Goal: Check status: Check status

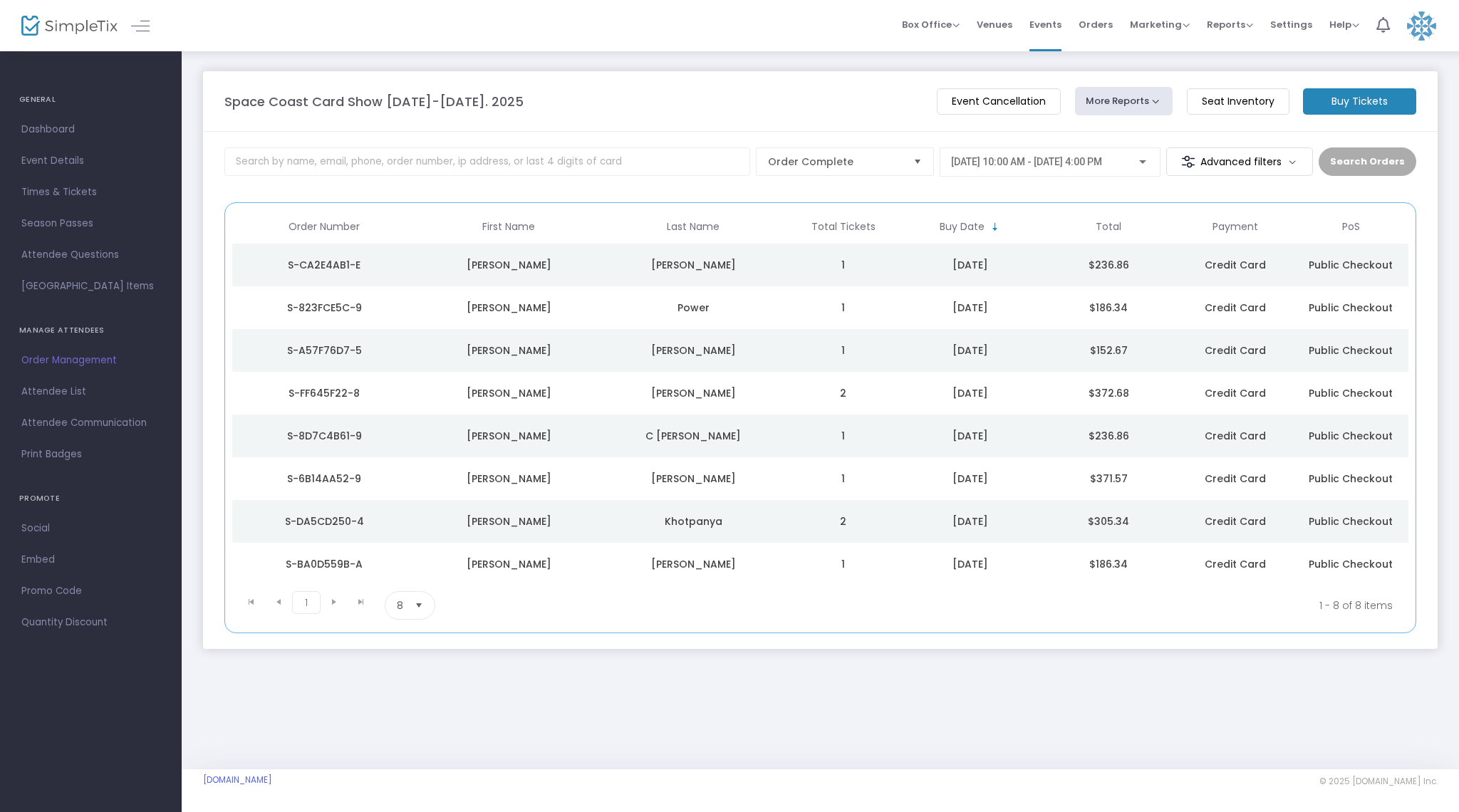
click at [824, 395] on td "2" at bounding box center [844, 393] width 115 height 43
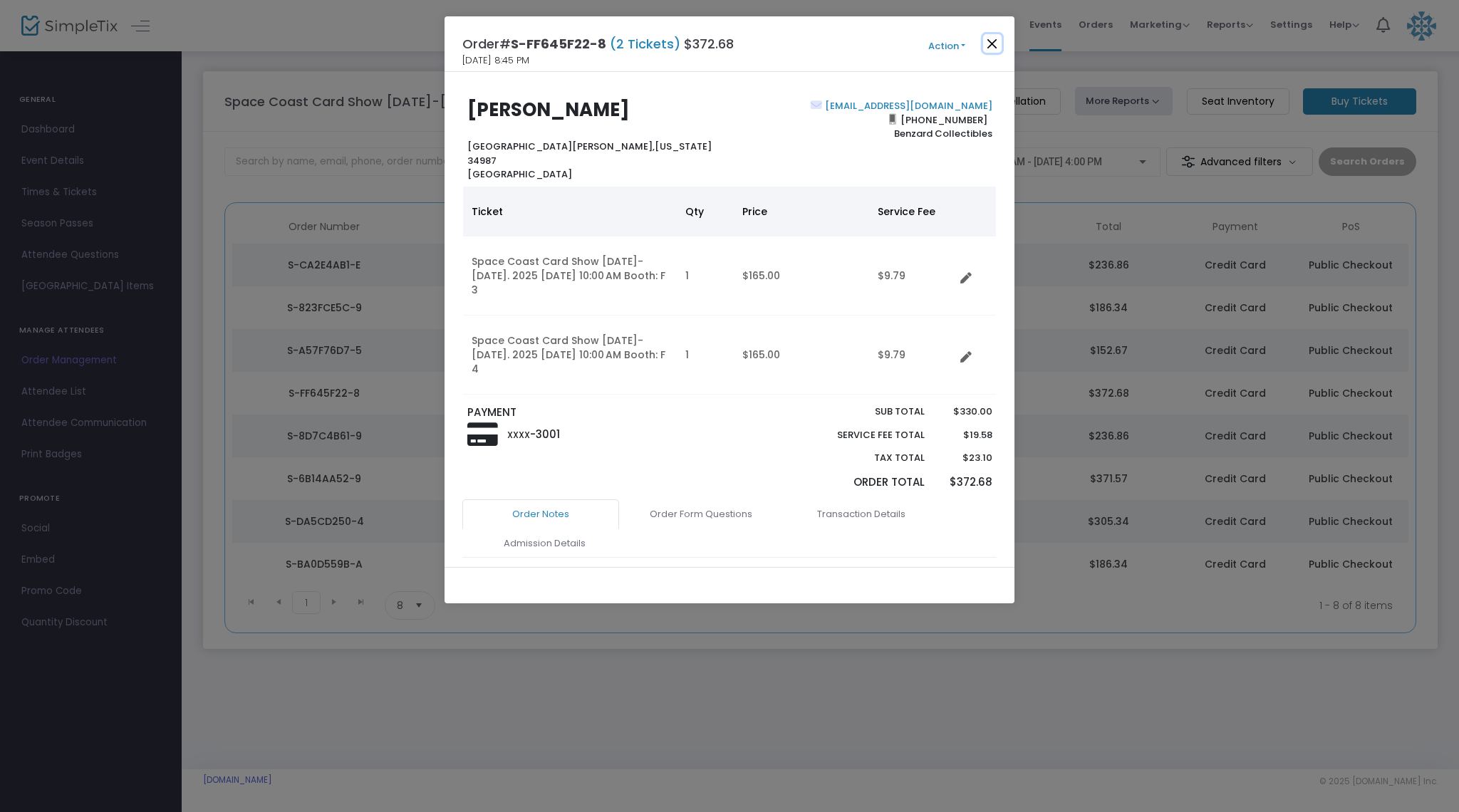
click at [988, 44] on button "Close" at bounding box center [992, 43] width 18 height 18
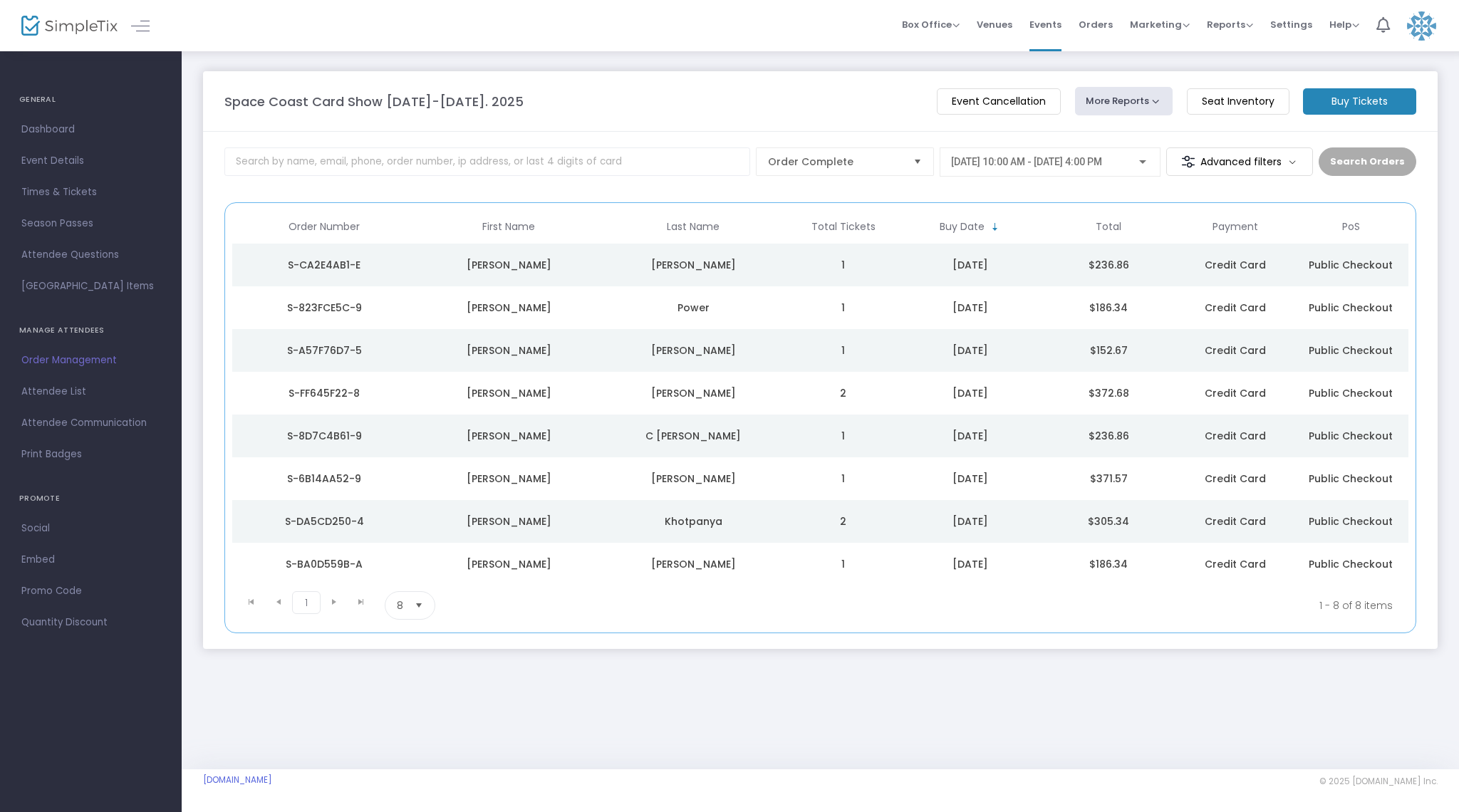
click at [862, 442] on td "1" at bounding box center [844, 436] width 115 height 43
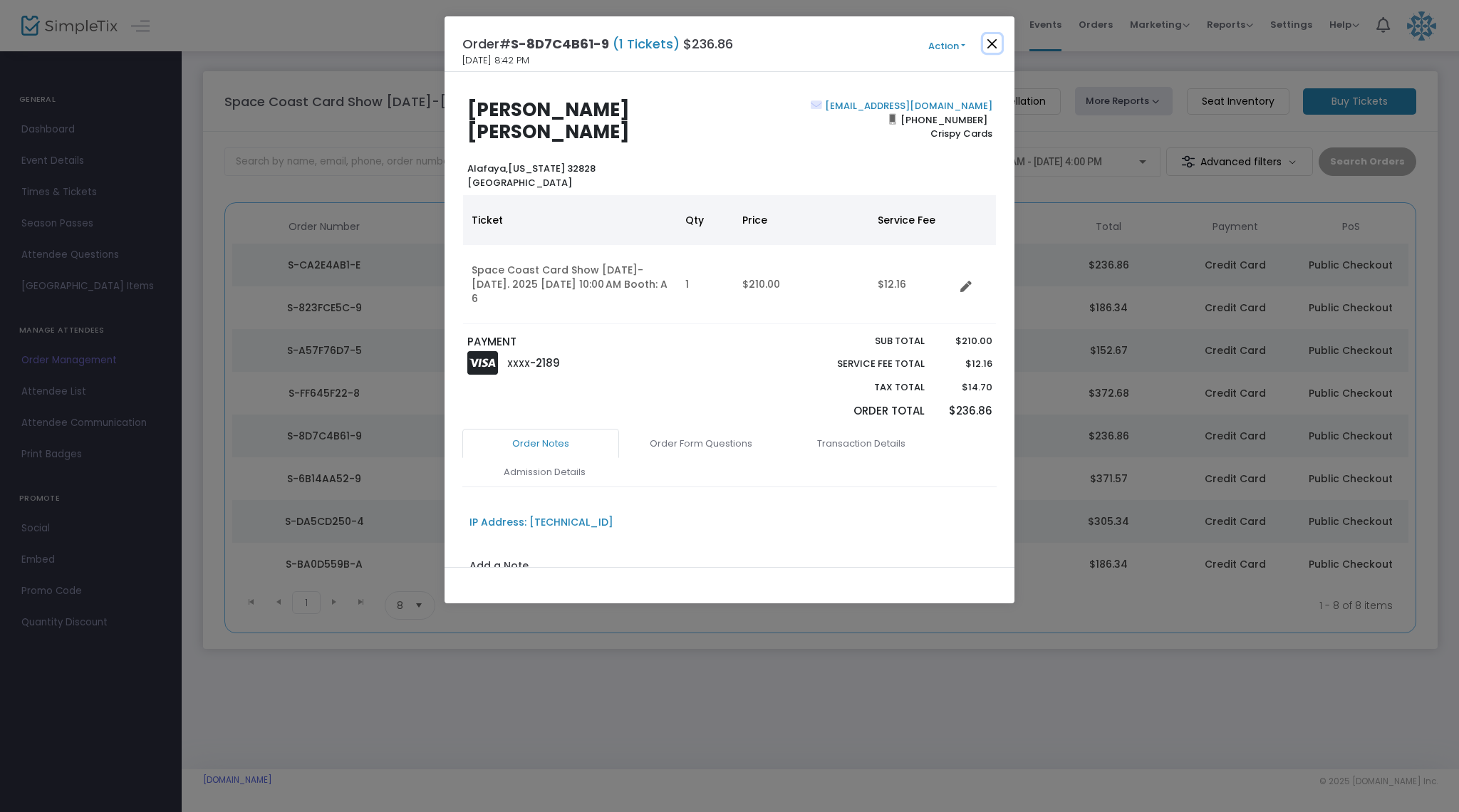
click at [991, 52] on button "Close" at bounding box center [992, 43] width 18 height 18
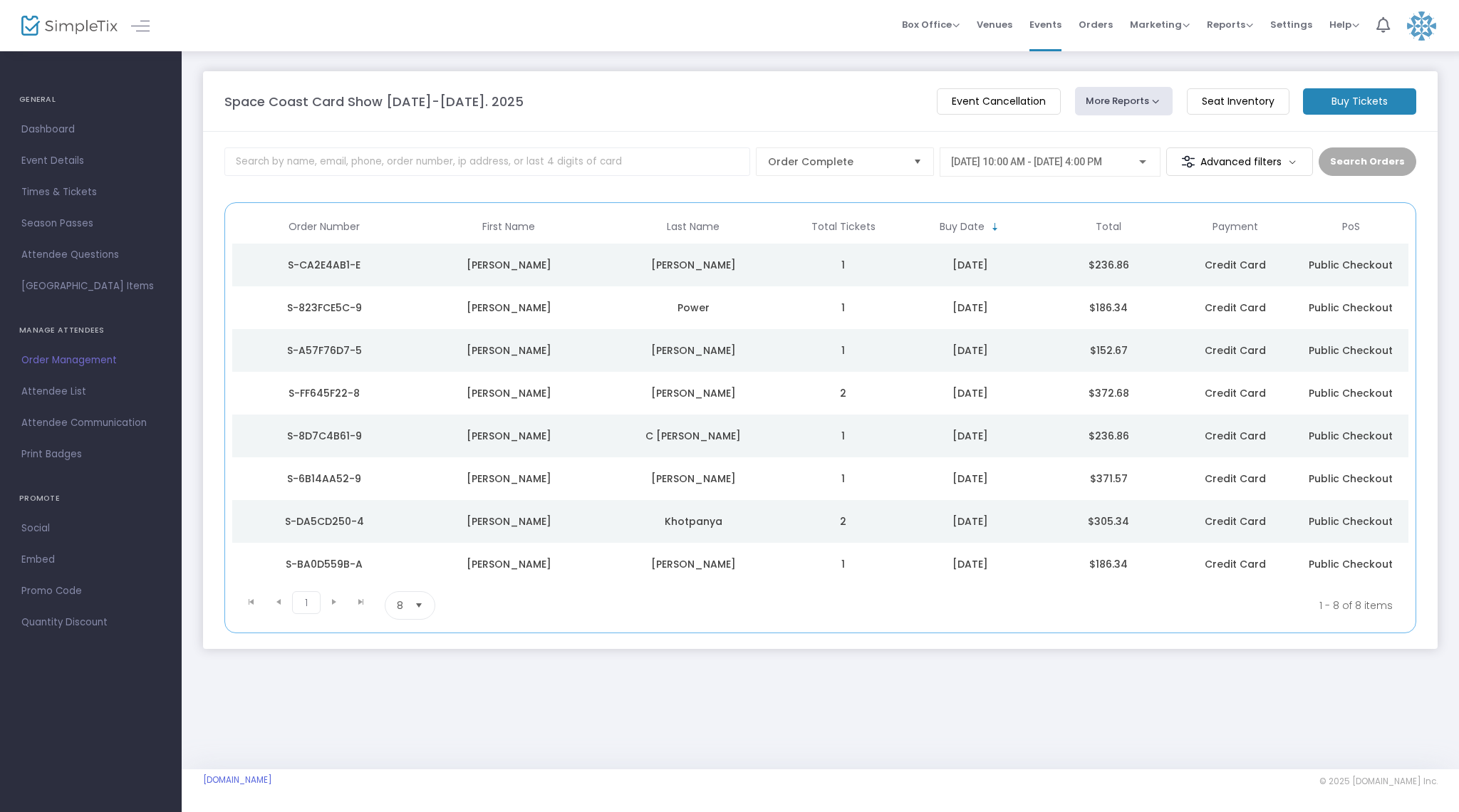
click at [762, 531] on td "Khotpanya" at bounding box center [694, 521] width 185 height 43
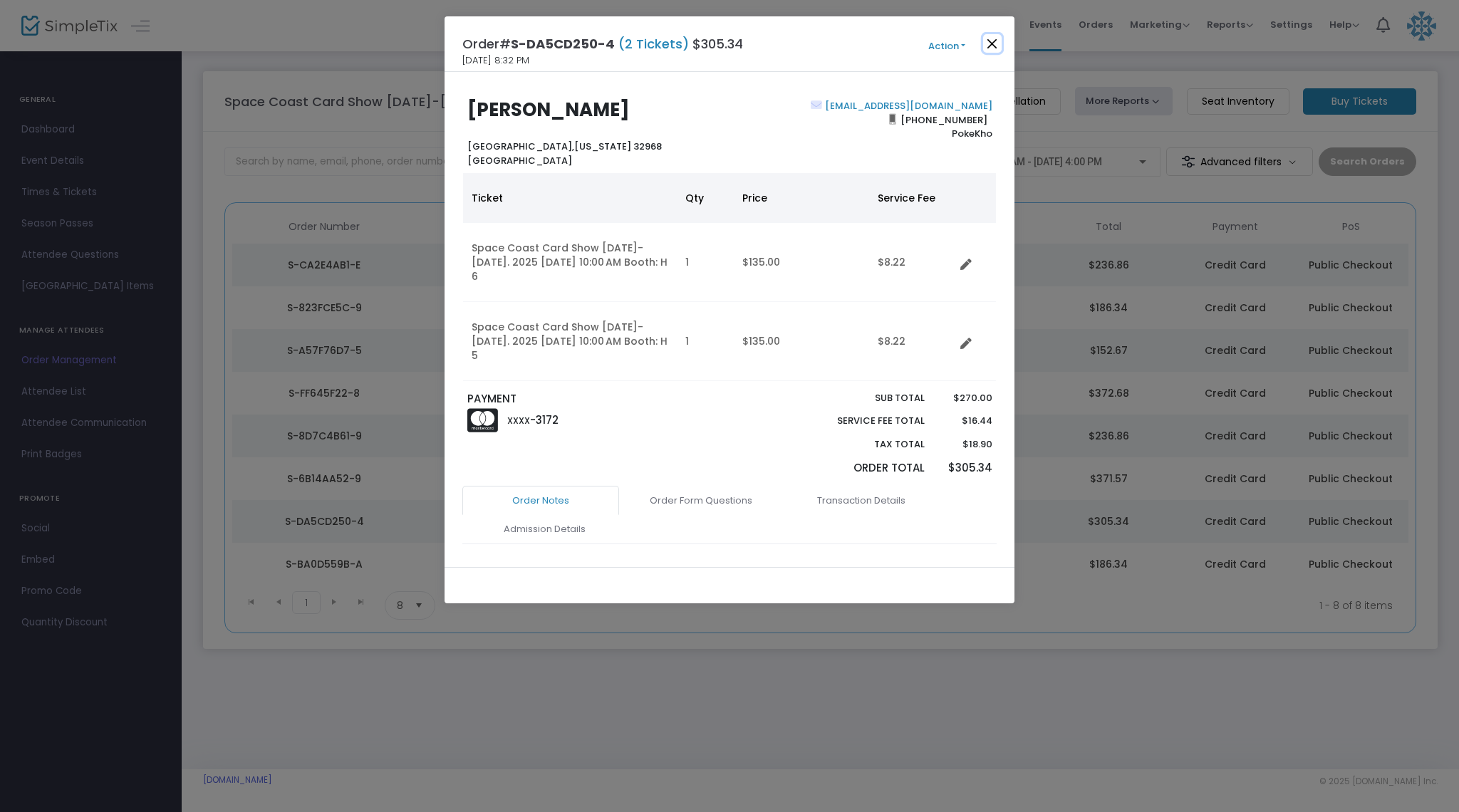
click at [989, 43] on button "Close" at bounding box center [992, 43] width 18 height 18
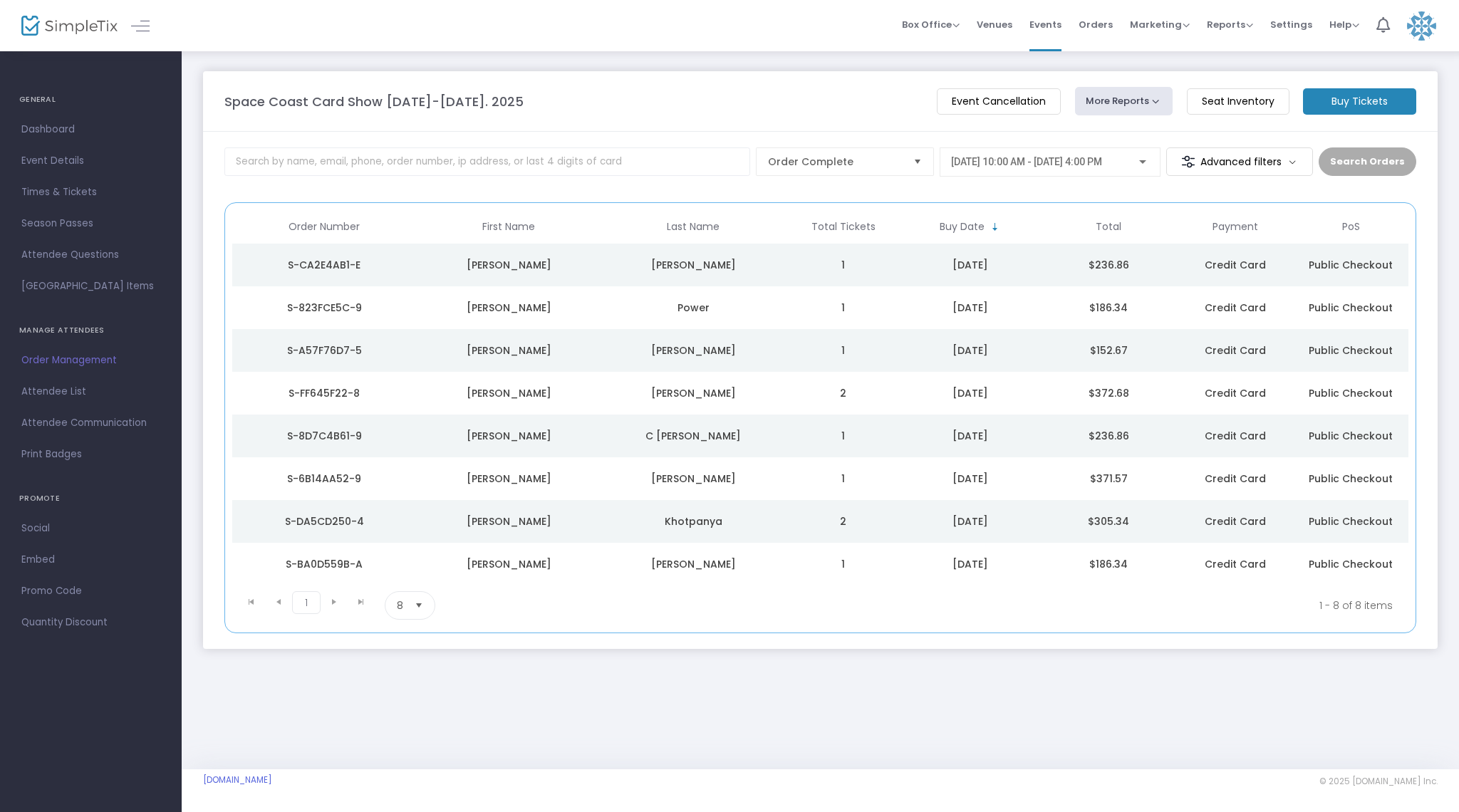
click at [752, 560] on div "[PERSON_NAME]" at bounding box center [694, 564] width 178 height 14
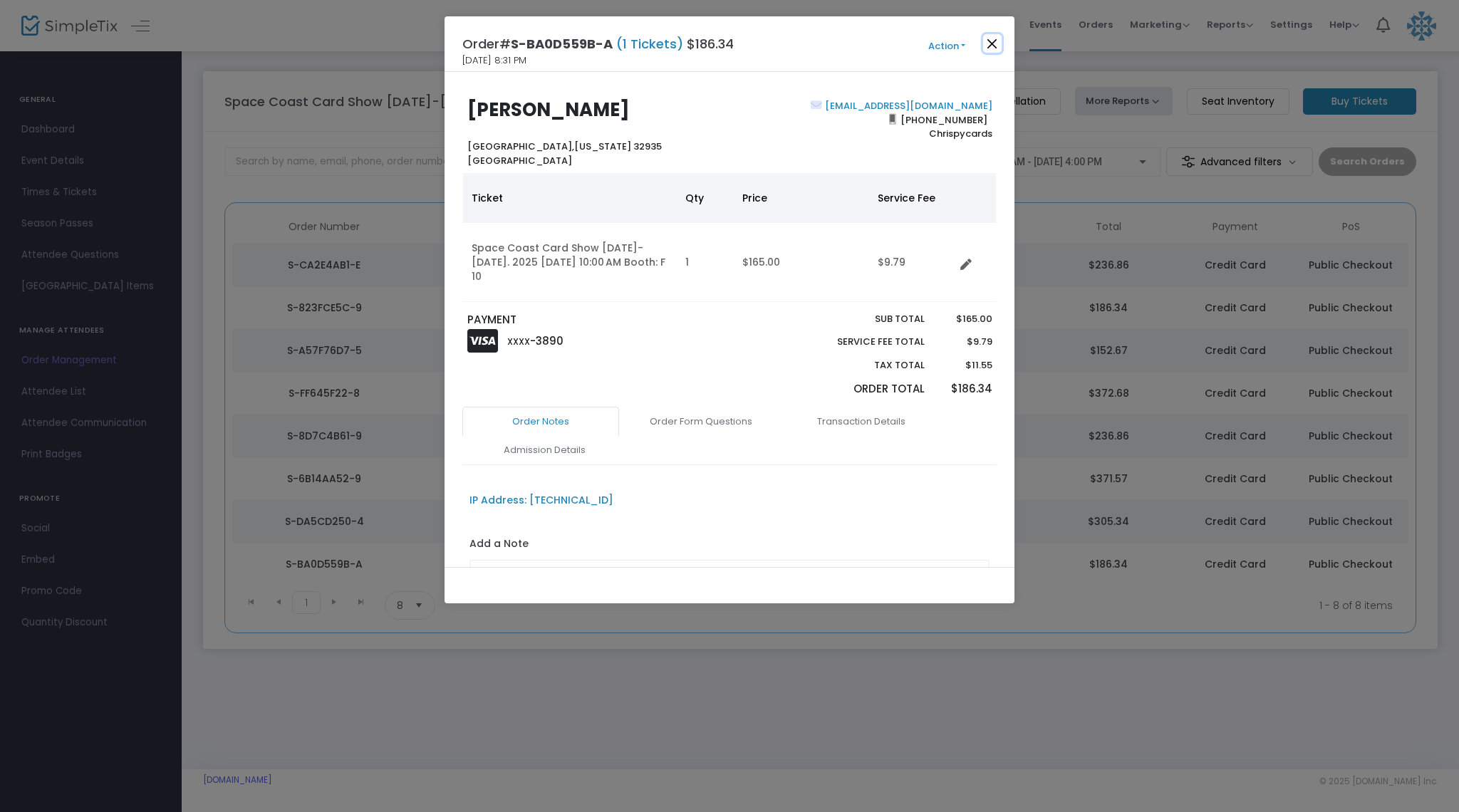
click at [995, 46] on button "Close" at bounding box center [992, 43] width 18 height 18
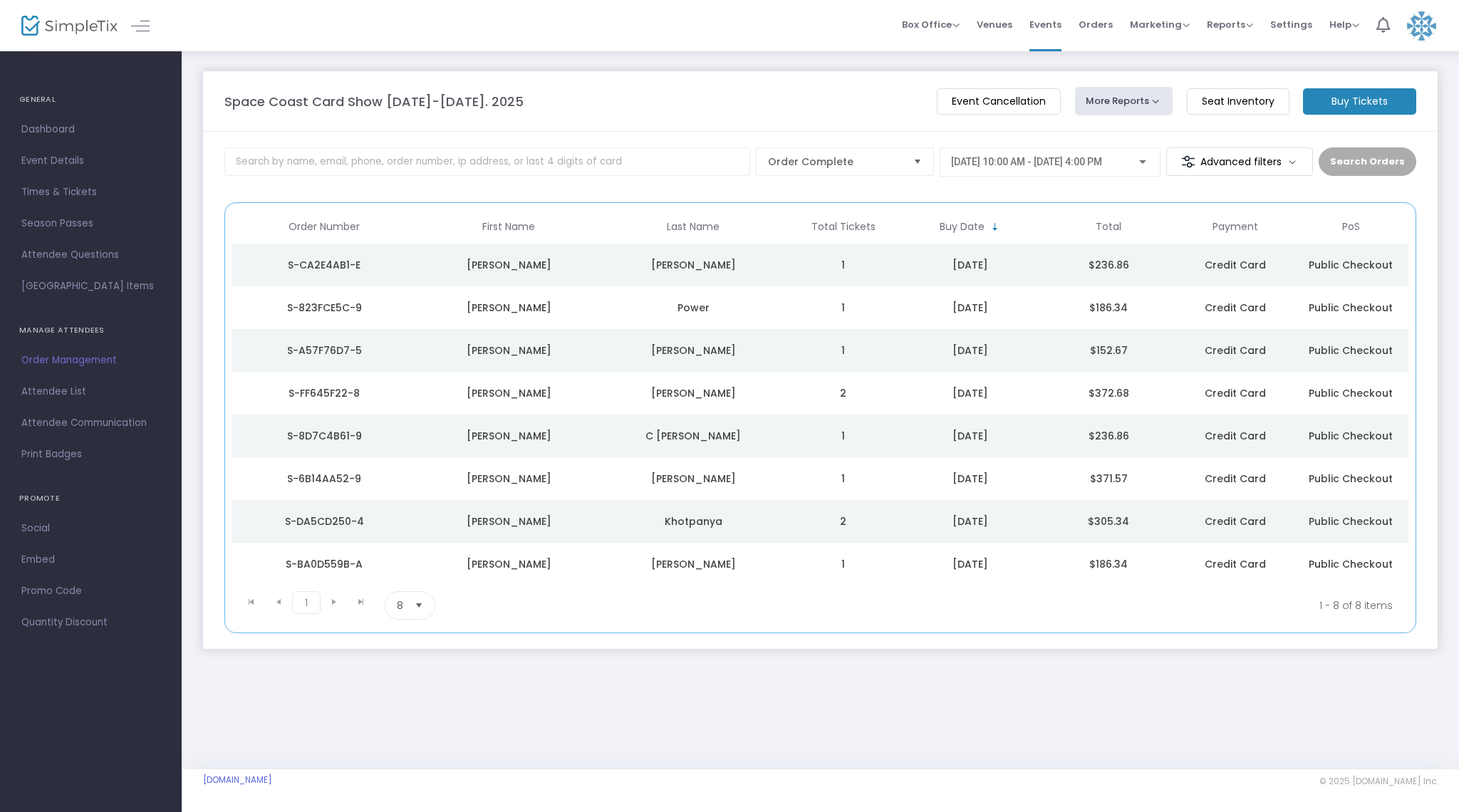
click at [778, 271] on div "[PERSON_NAME]" at bounding box center [694, 265] width 178 height 14
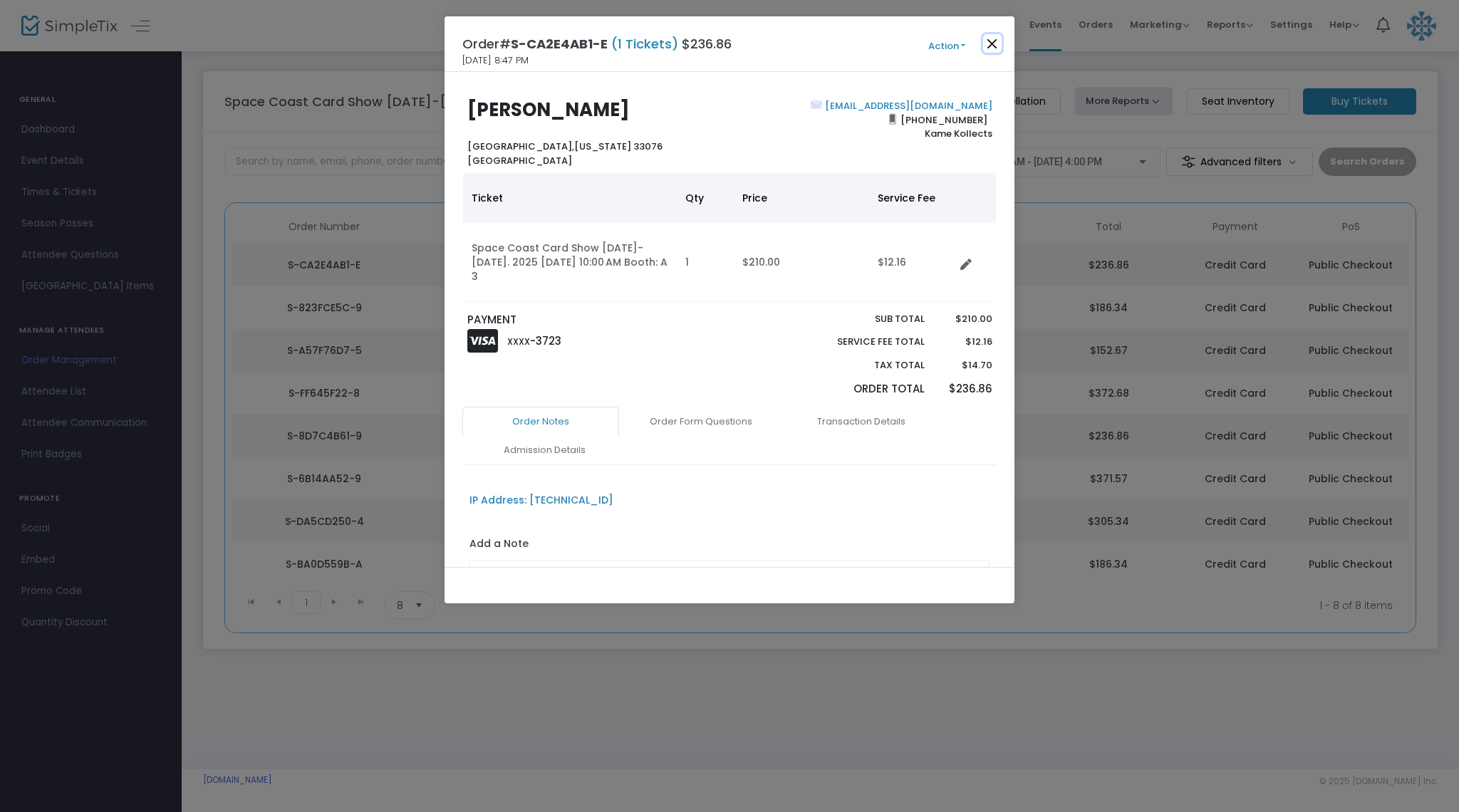
click at [1000, 42] on button "Close" at bounding box center [992, 43] width 18 height 18
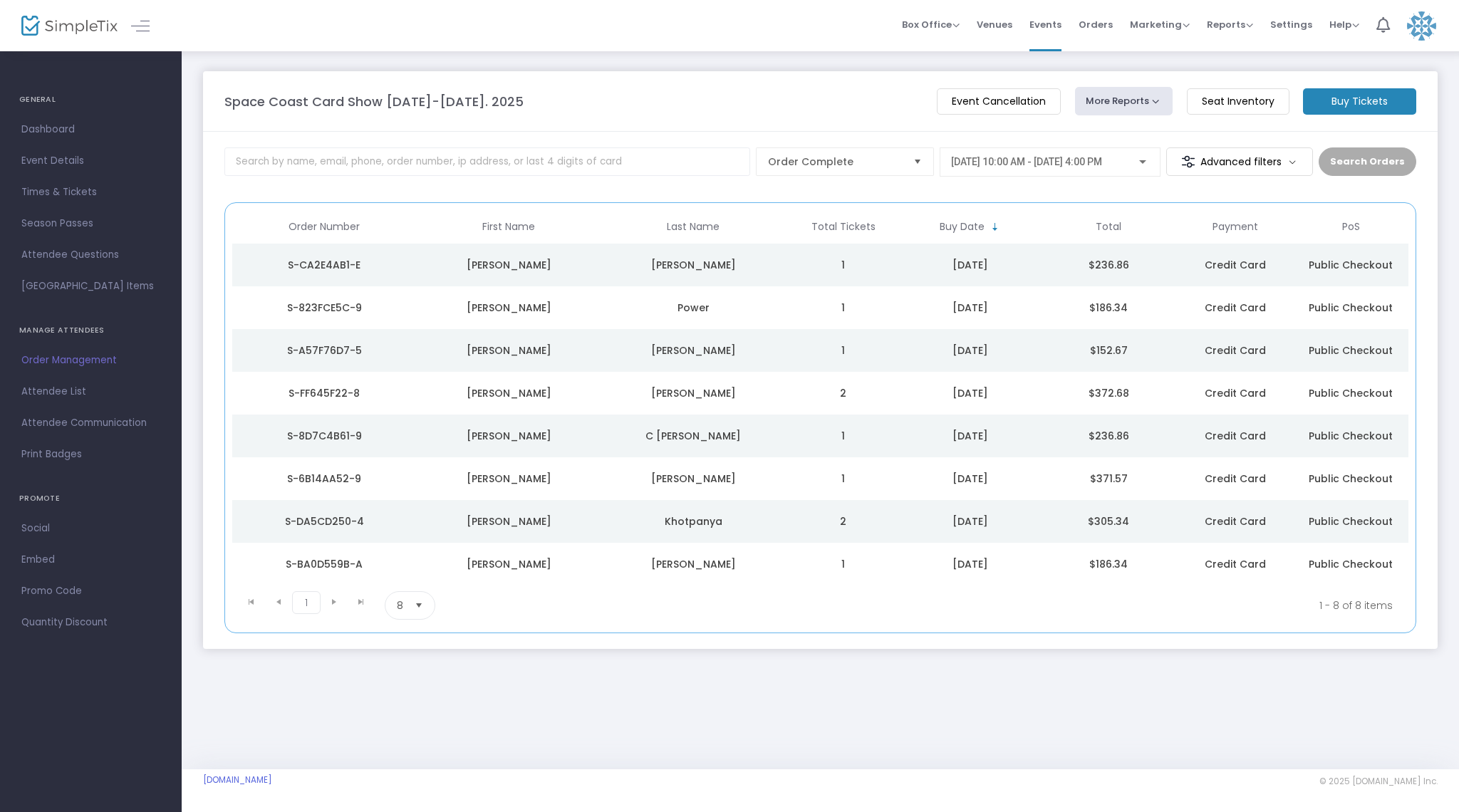
click at [718, 306] on div "Power" at bounding box center [694, 308] width 178 height 14
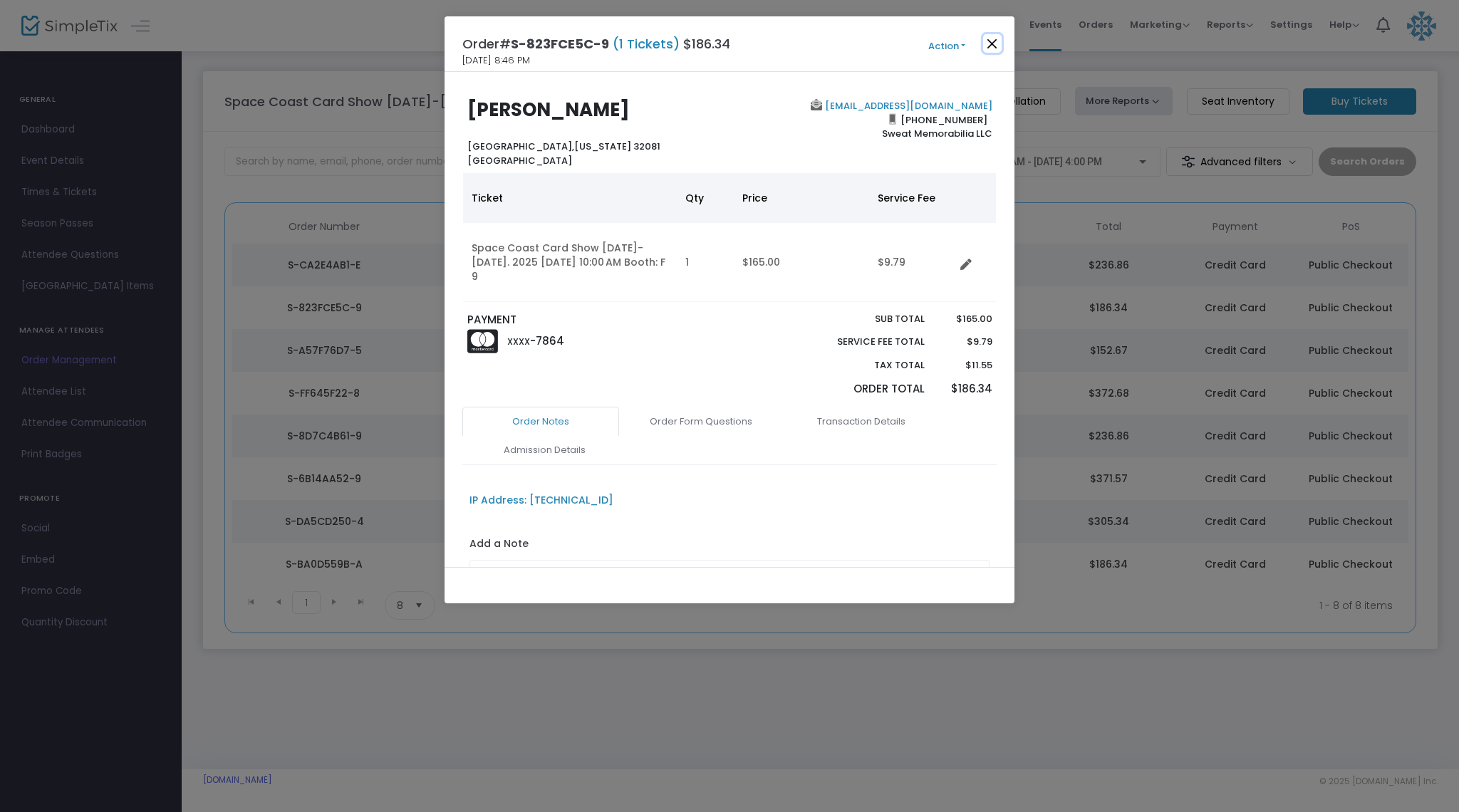
click at [985, 44] on button "Close" at bounding box center [992, 43] width 18 height 18
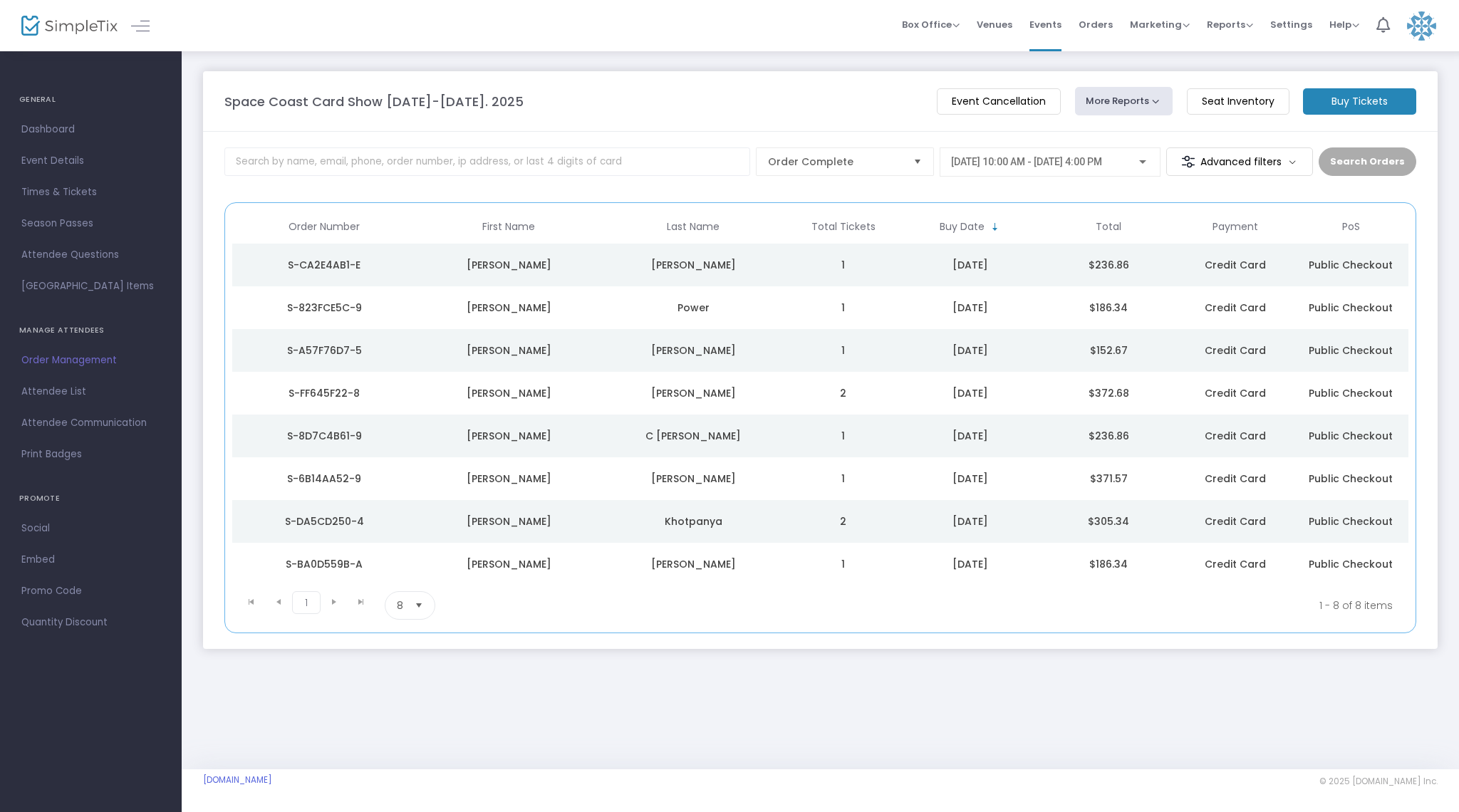
click at [754, 472] on div "[PERSON_NAME]" at bounding box center [694, 479] width 178 height 14
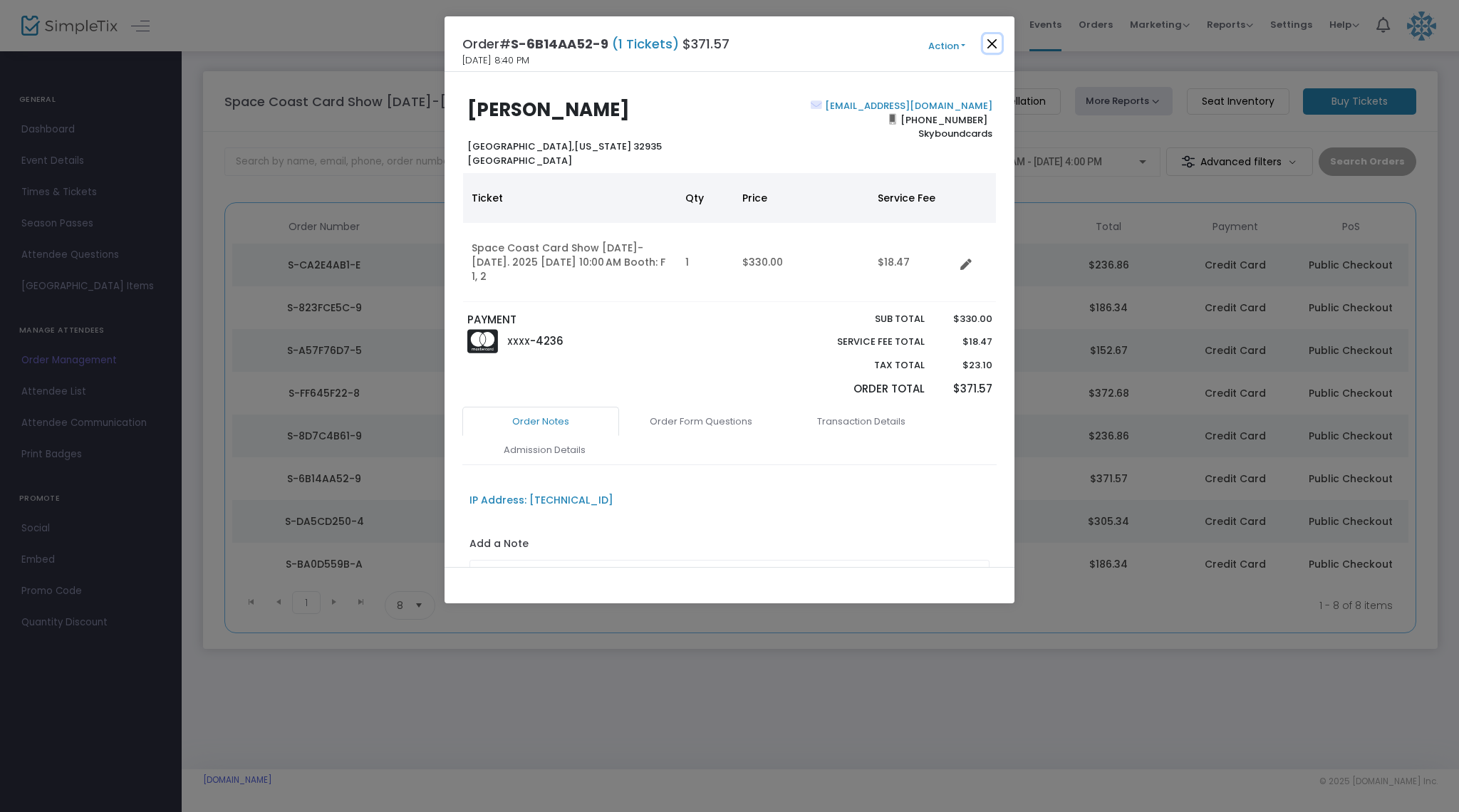
click at [984, 40] on button "Close" at bounding box center [992, 43] width 18 height 18
